Goal: Task Accomplishment & Management: Manage account settings

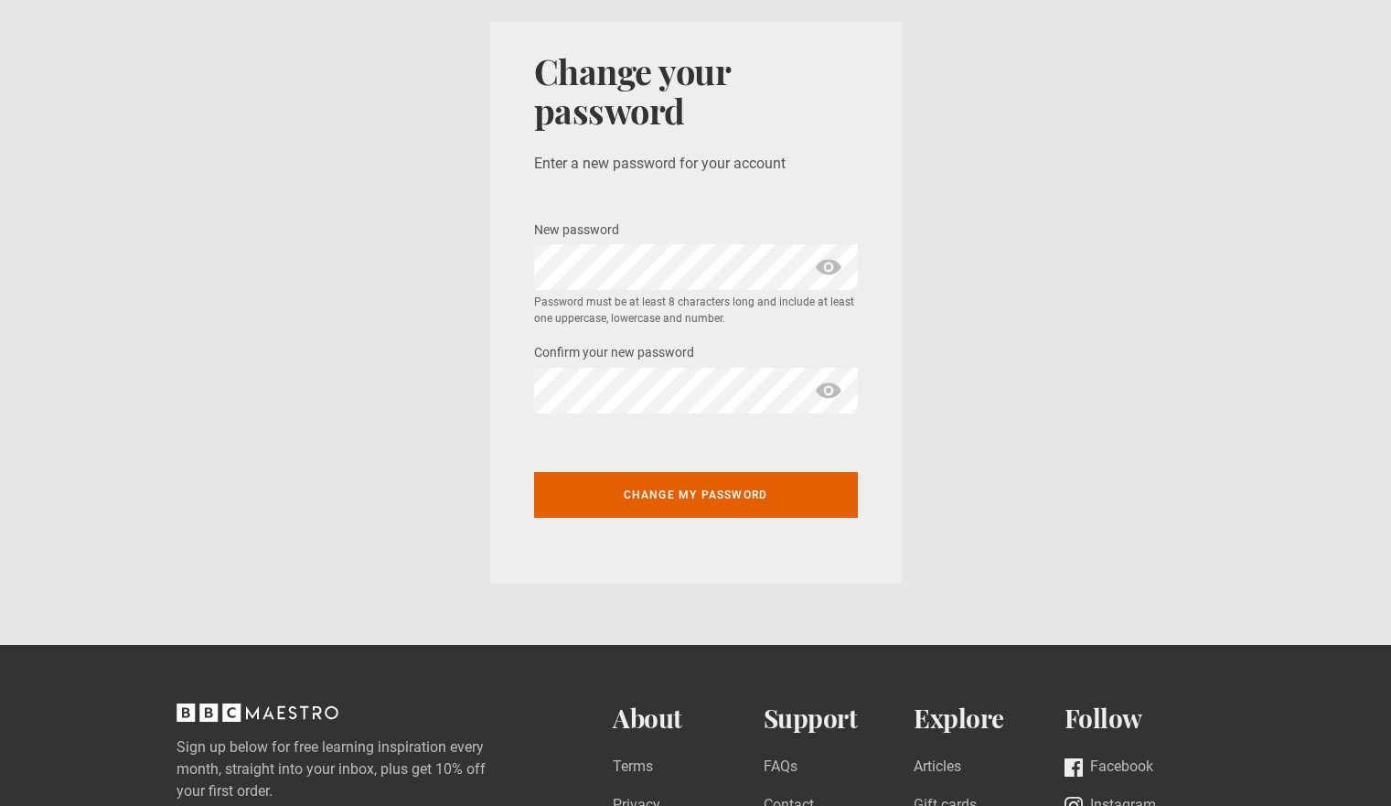
click at [824, 266] on span "show password" at bounding box center [828, 267] width 29 height 46
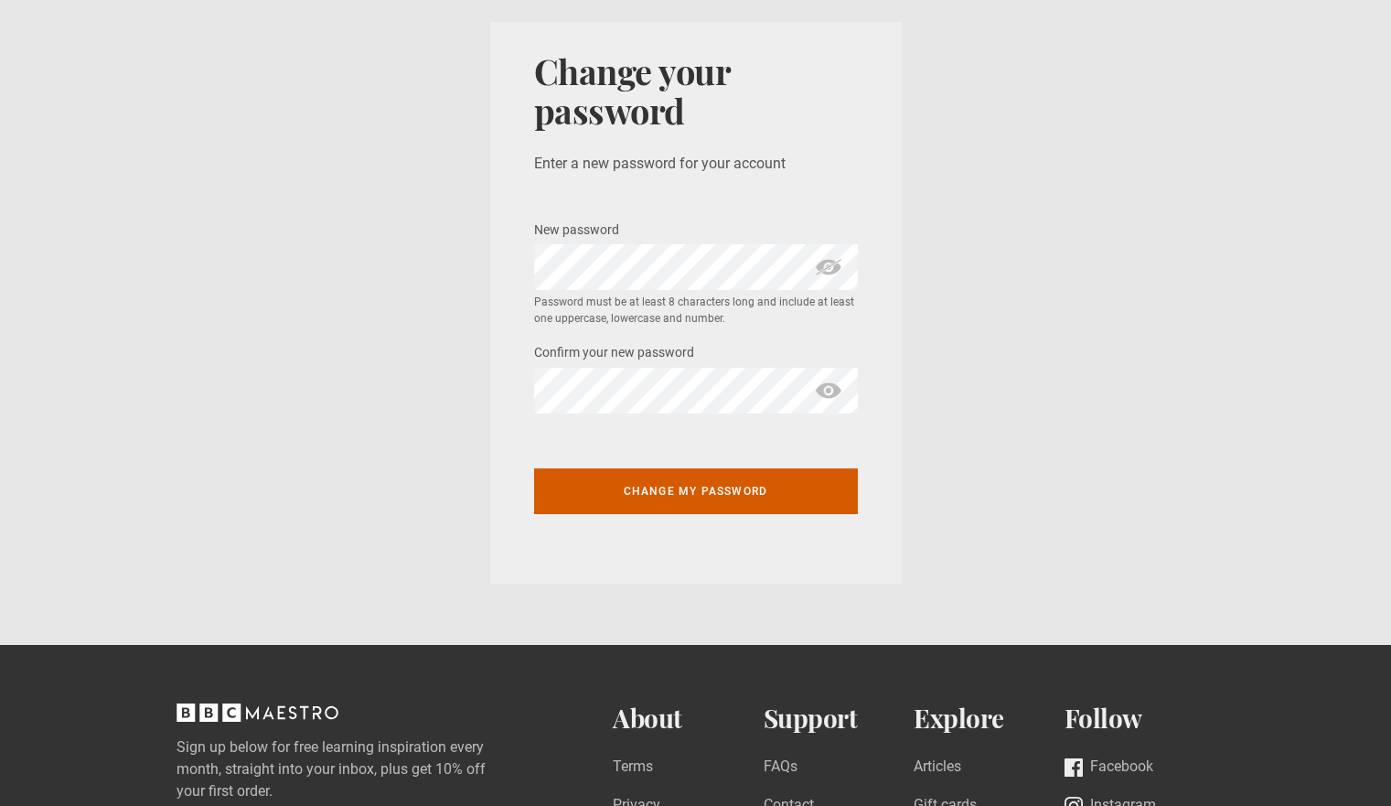
click at [675, 484] on button "Change my password" at bounding box center [696, 491] width 324 height 46
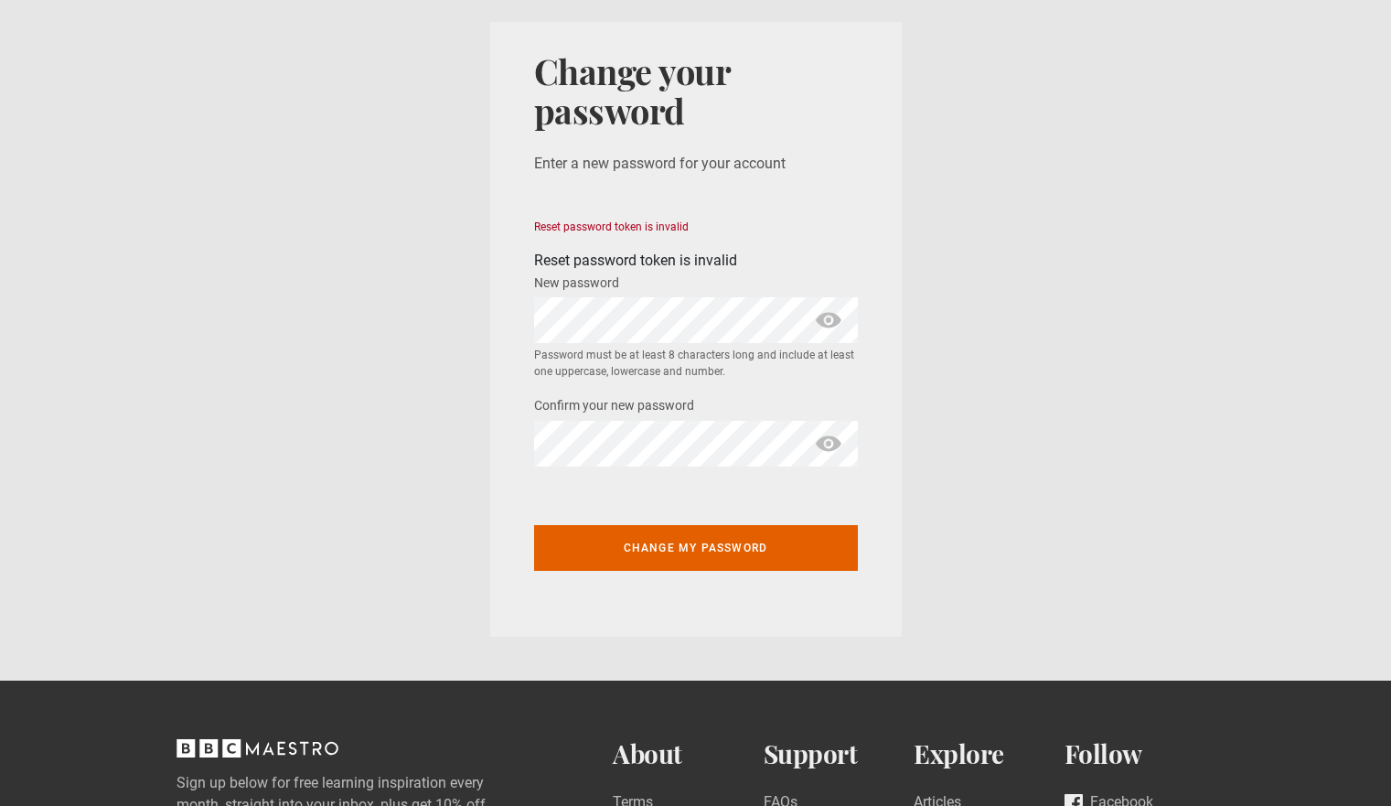
click at [825, 318] on span "show password" at bounding box center [828, 320] width 29 height 46
click at [831, 443] on span "show password" at bounding box center [828, 444] width 29 height 46
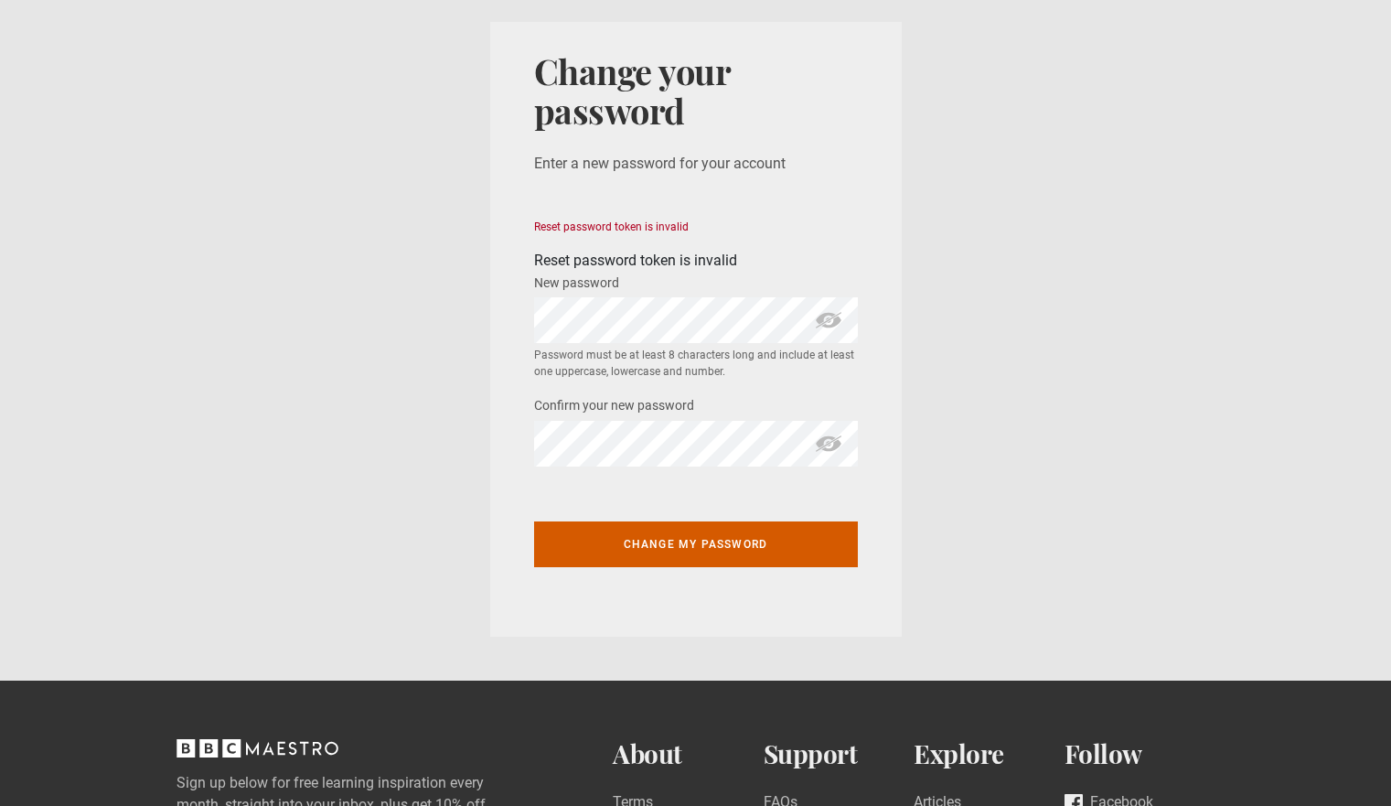
click at [683, 544] on button "Change my password" at bounding box center [696, 544] width 324 height 46
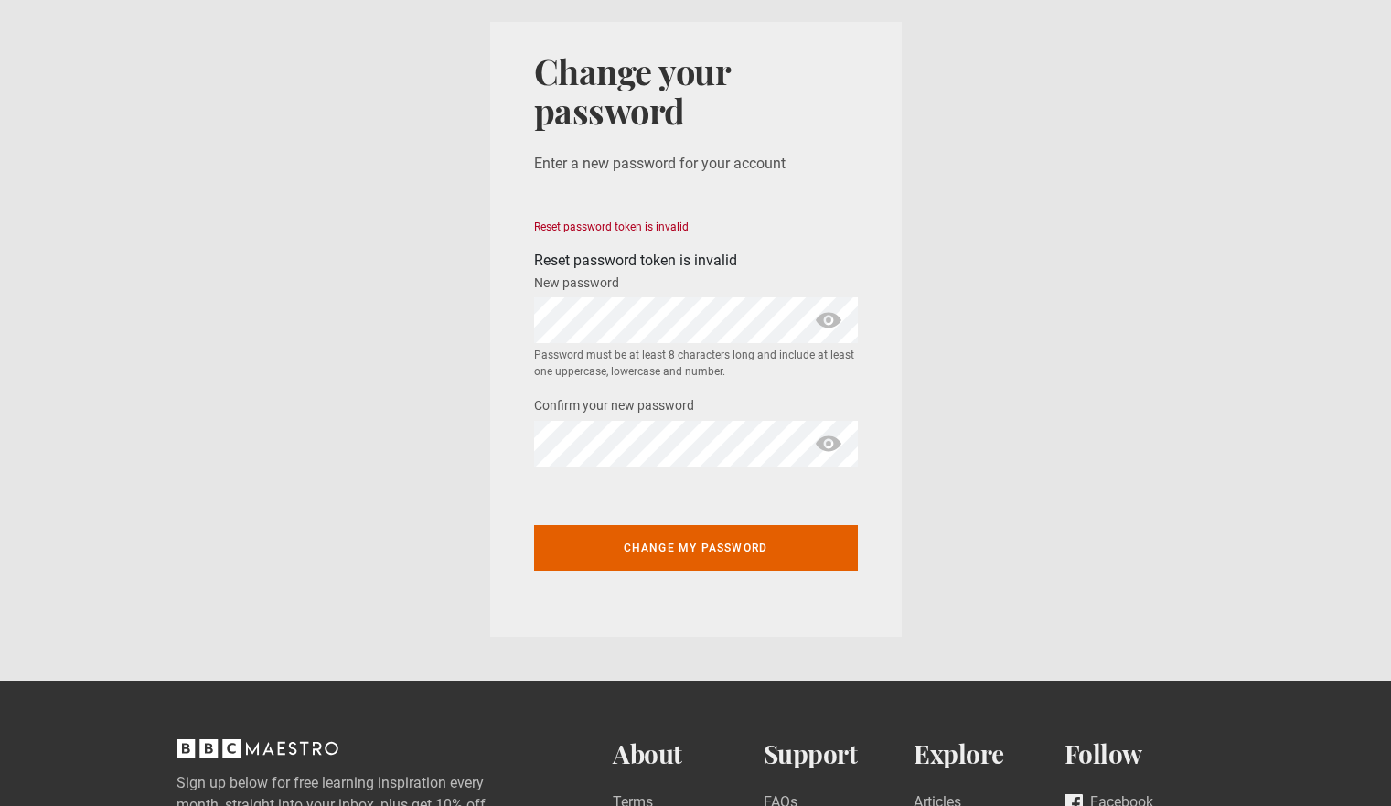
click at [584, 182] on div "Change your password Enter a new password for your account Reset password token…" at bounding box center [696, 321] width 324 height 541
click at [822, 322] on span "show password" at bounding box center [828, 320] width 29 height 46
click at [573, 477] on form "Reset password token is invalid Reset password token is invalid New password * …" at bounding box center [696, 406] width 324 height 375
click at [608, 420] on div "Confirm your new password *" at bounding box center [696, 430] width 324 height 72
click at [831, 448] on span "show password" at bounding box center [828, 444] width 29 height 46
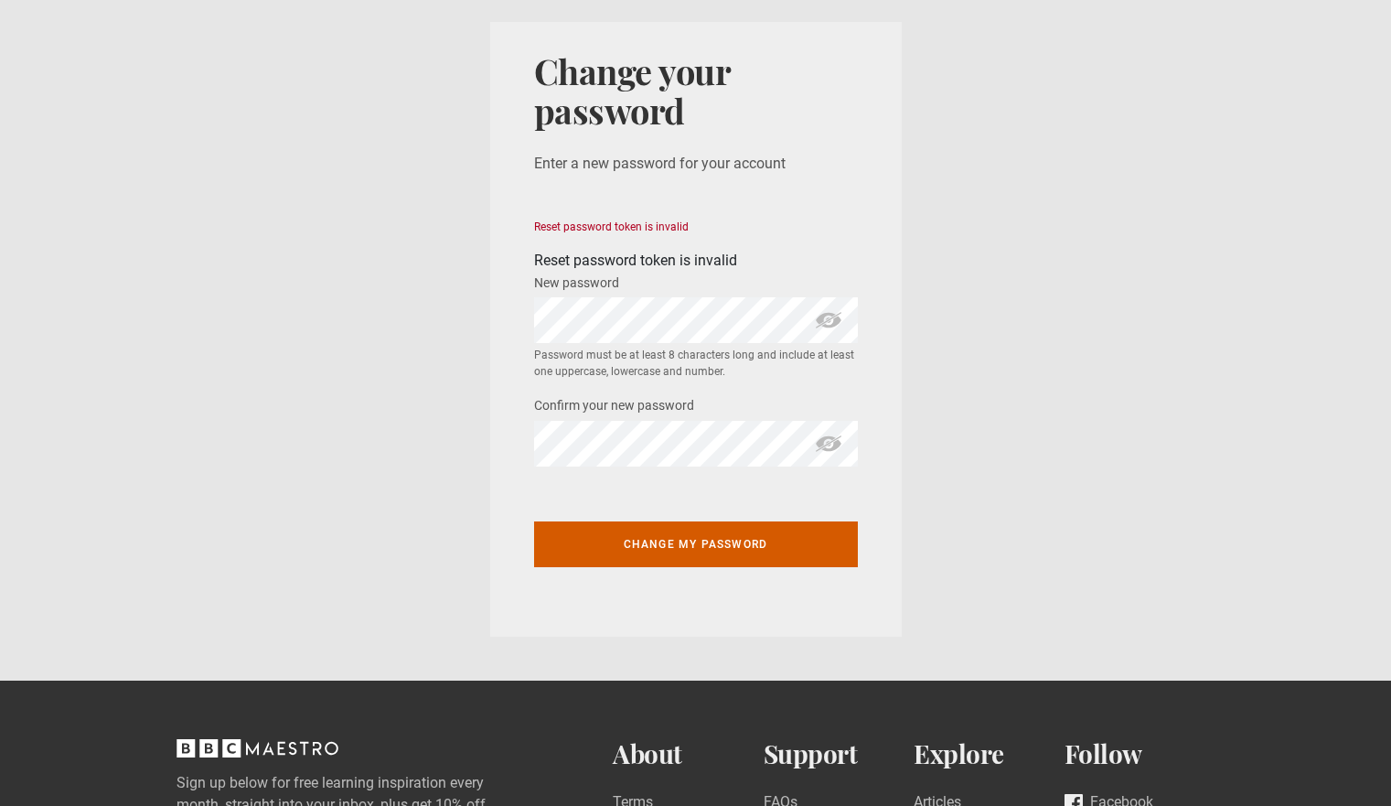
click at [723, 541] on button "Change my password" at bounding box center [696, 544] width 324 height 46
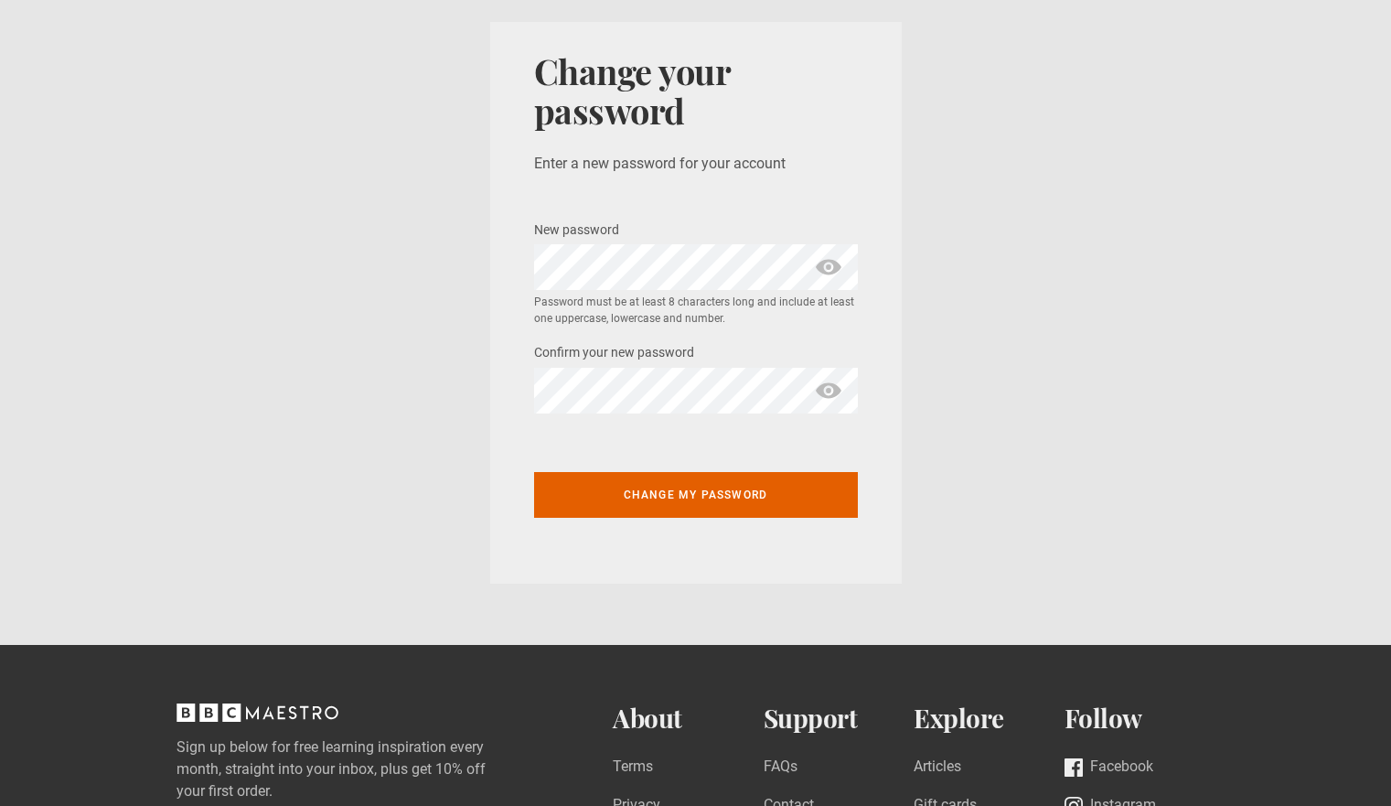
click at [829, 267] on span "show password" at bounding box center [828, 267] width 29 height 46
click at [823, 383] on span "show password" at bounding box center [828, 391] width 29 height 46
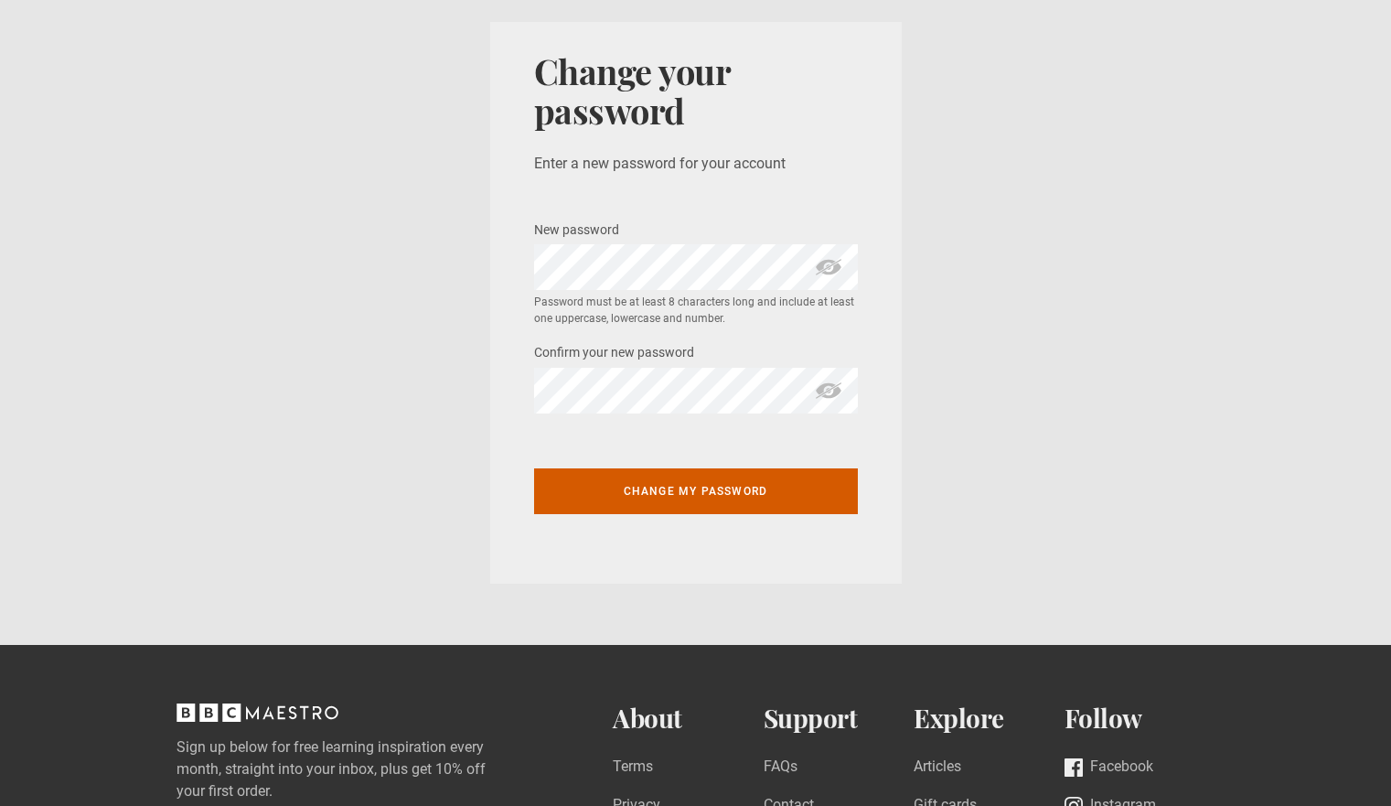
click at [750, 491] on button "Change my password" at bounding box center [696, 491] width 324 height 46
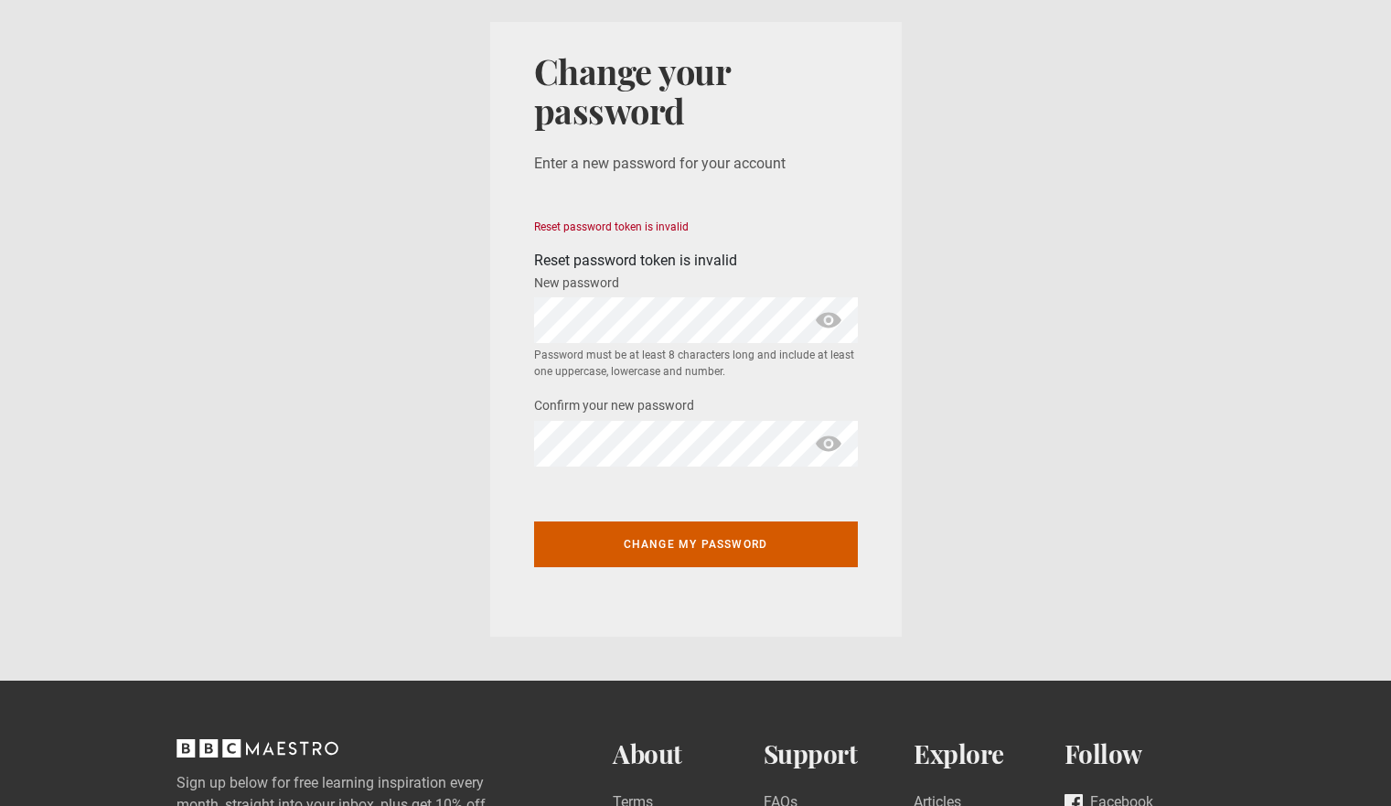
click at [713, 535] on button "Change my password" at bounding box center [696, 544] width 324 height 46
